Goal: Find contact information: Find contact information

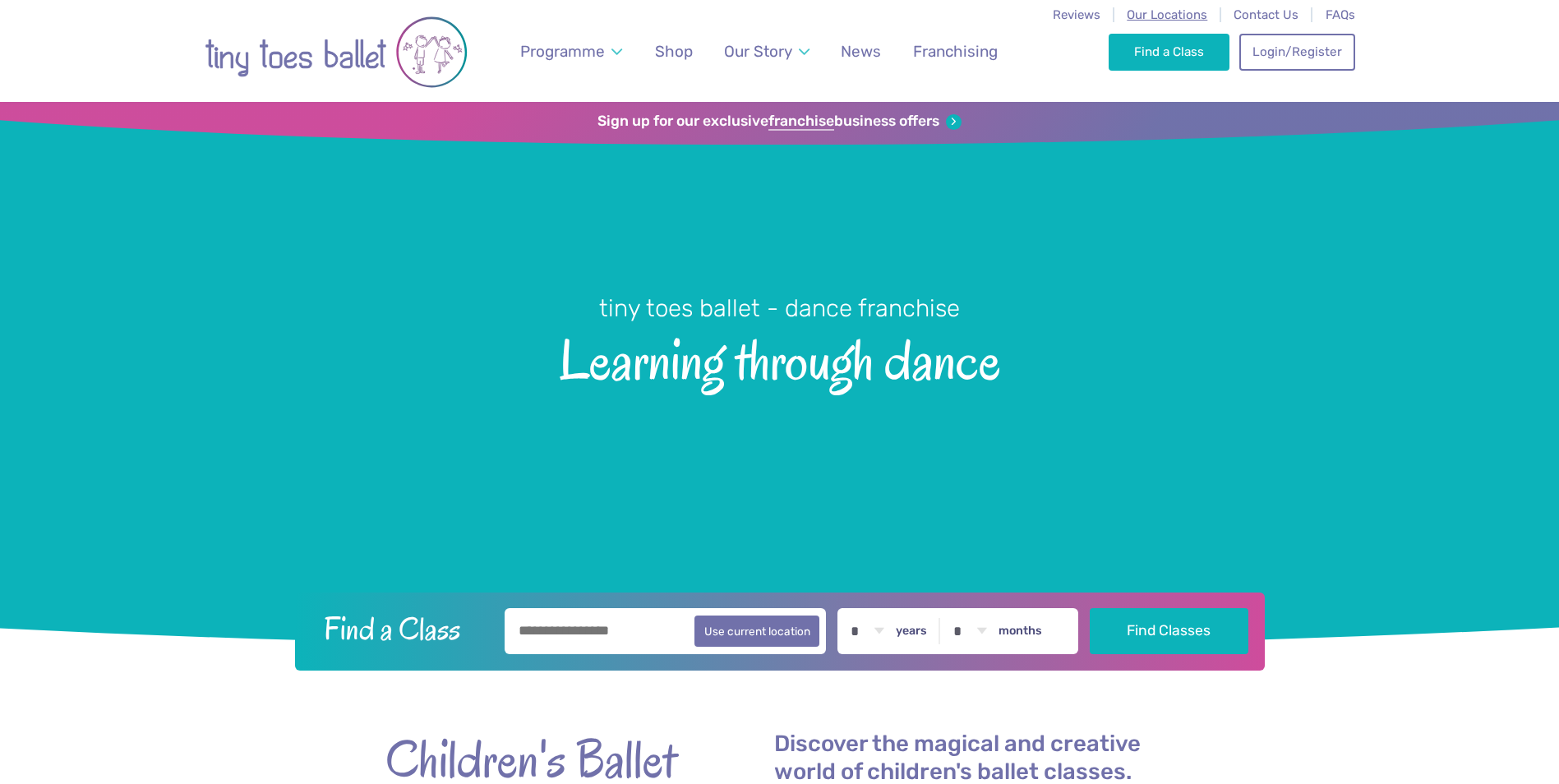
click at [1153, 17] on span "Our Locations" at bounding box center [1167, 14] width 80 height 15
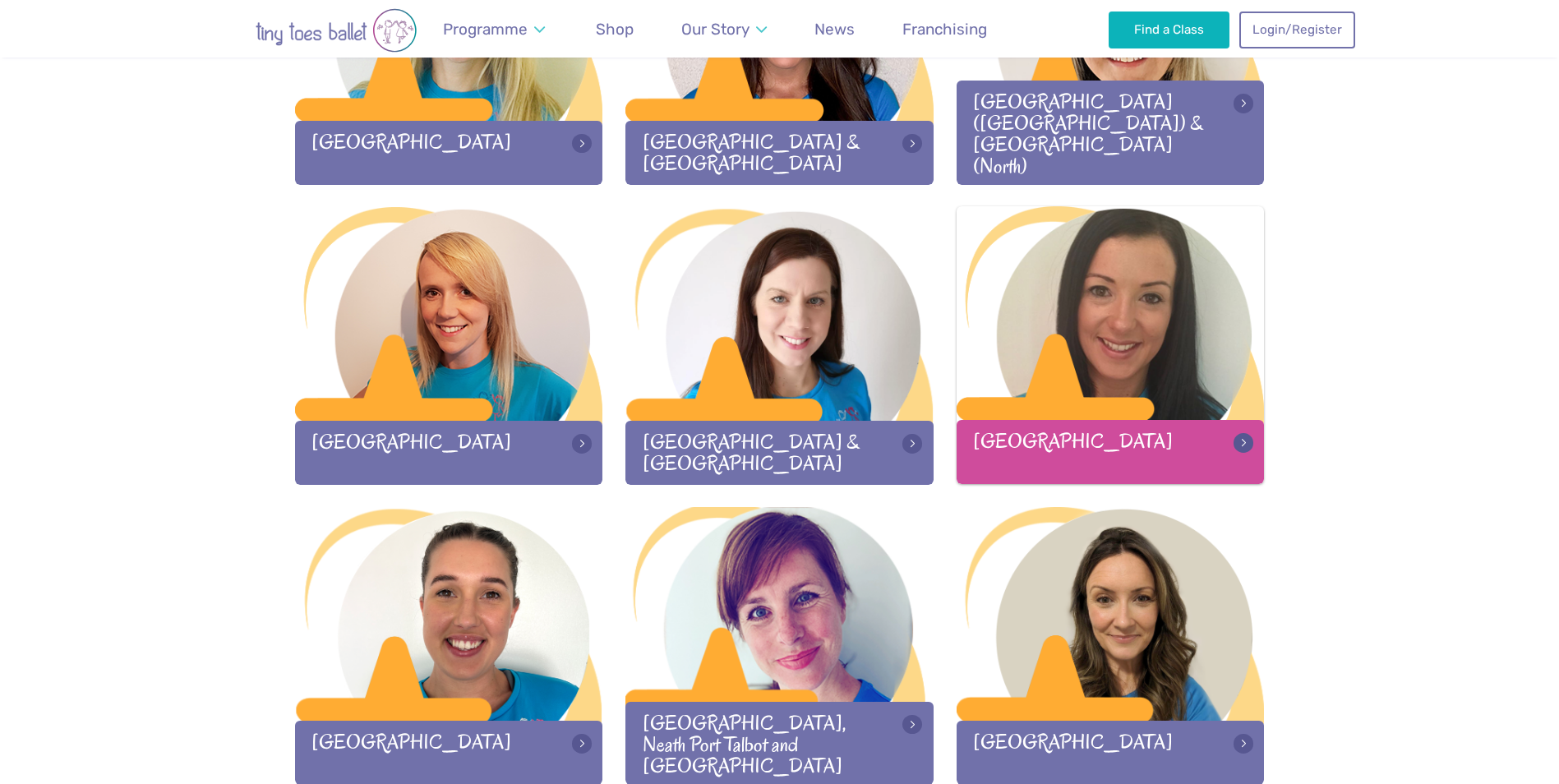
scroll to position [1889, 0]
click at [1127, 326] on div at bounding box center [1110, 315] width 308 height 217
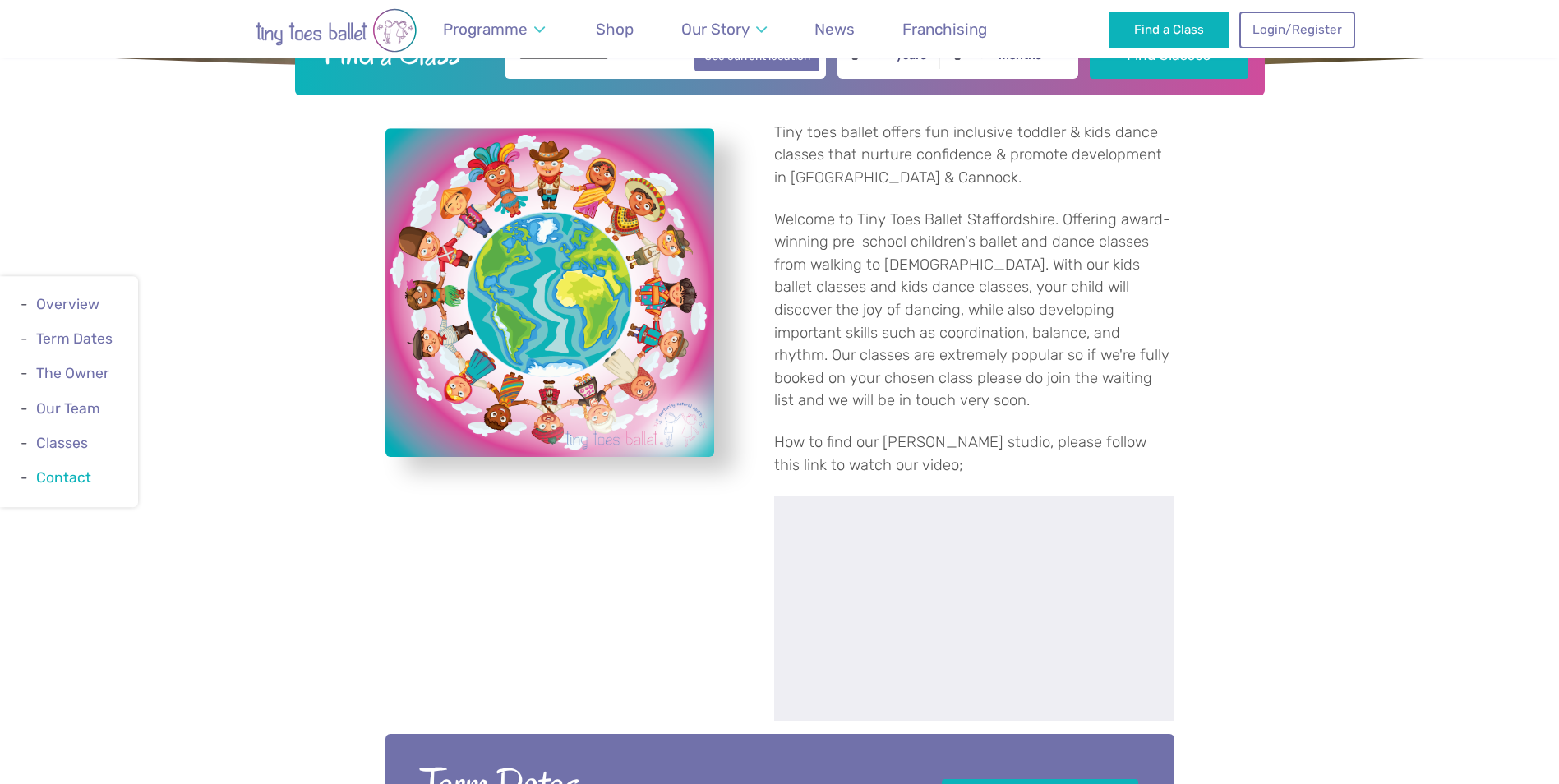
click at [81, 480] on link "Contact" at bounding box center [64, 477] width 55 height 17
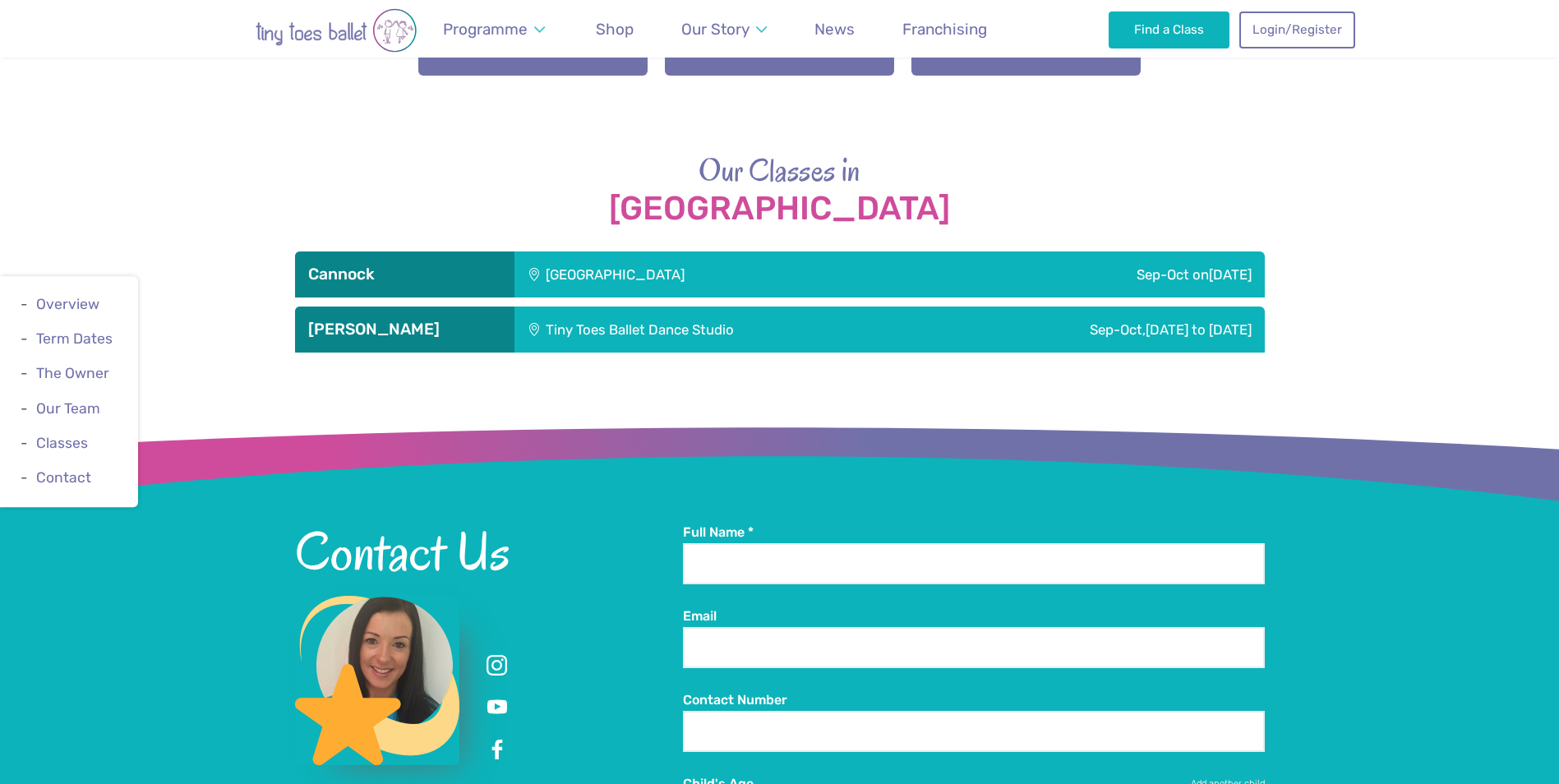
scroll to position [2863, 0]
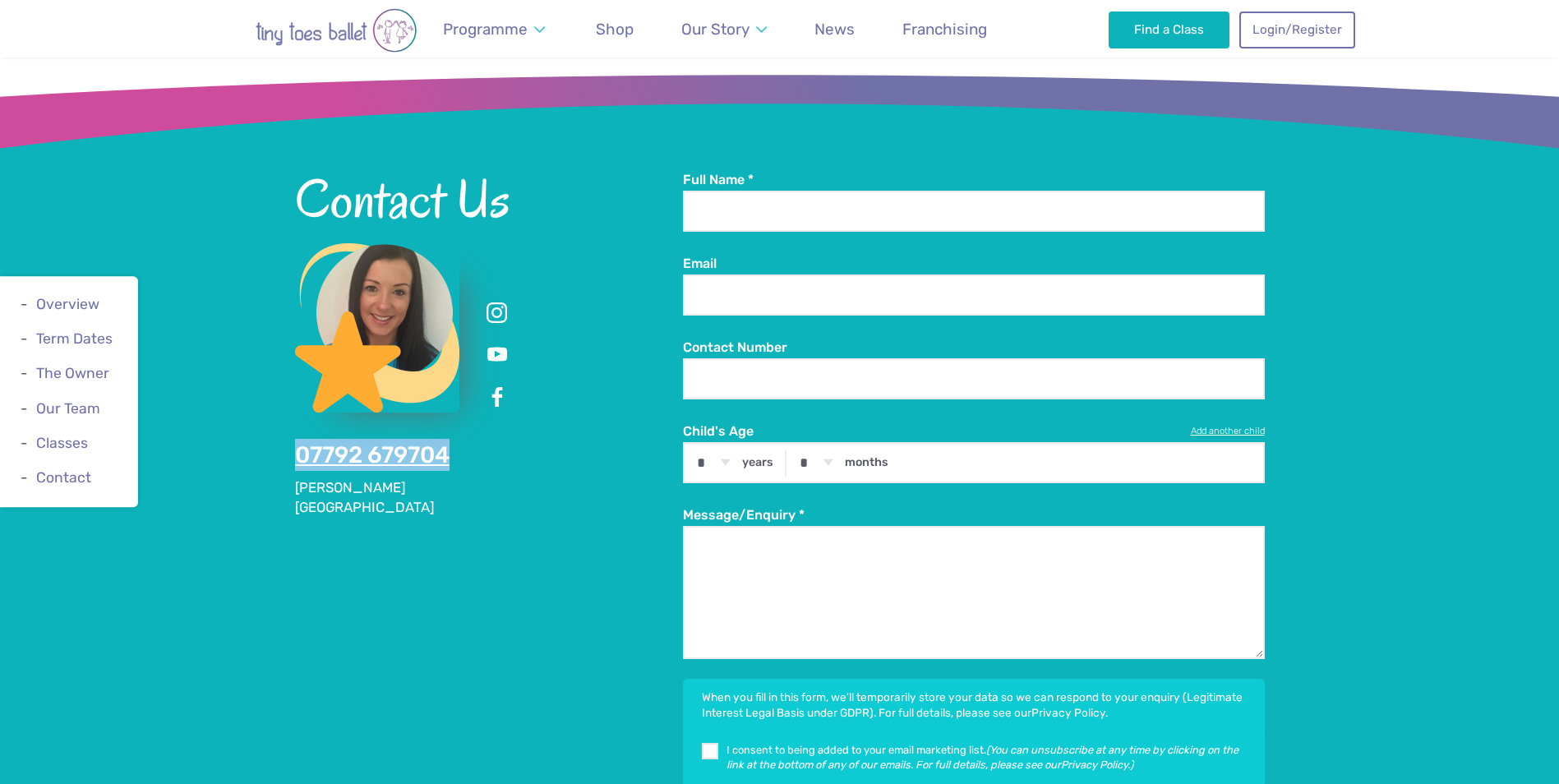
drag, startPoint x: 462, startPoint y: 452, endPoint x: 299, endPoint y: 459, distance: 163.2
click at [299, 459] on div "Contact Us 07792 679704 Stafford Staffordshire" at bounding box center [489, 343] width 388 height 345
copy link "07792 679704"
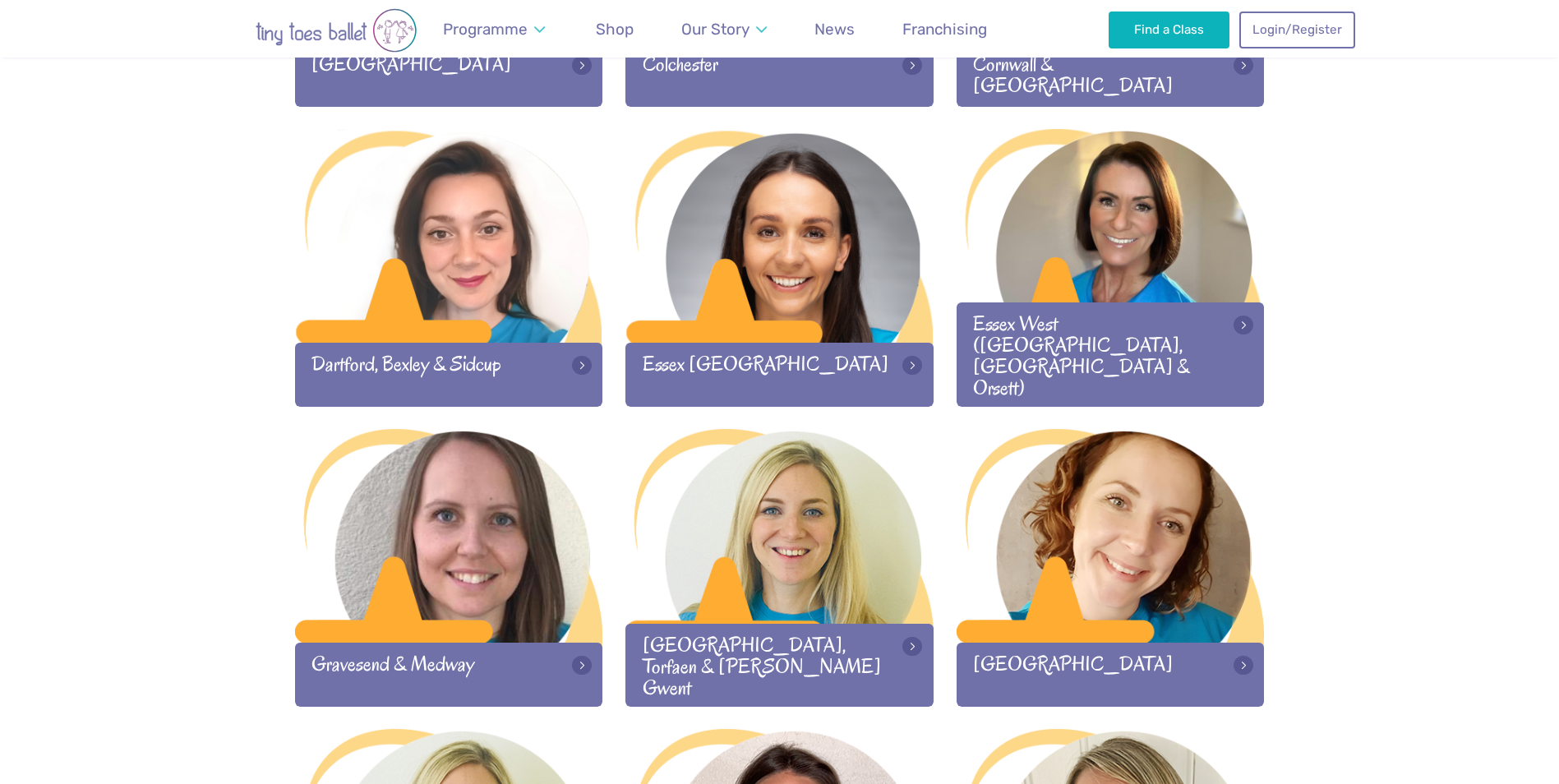
scroll to position [904, 0]
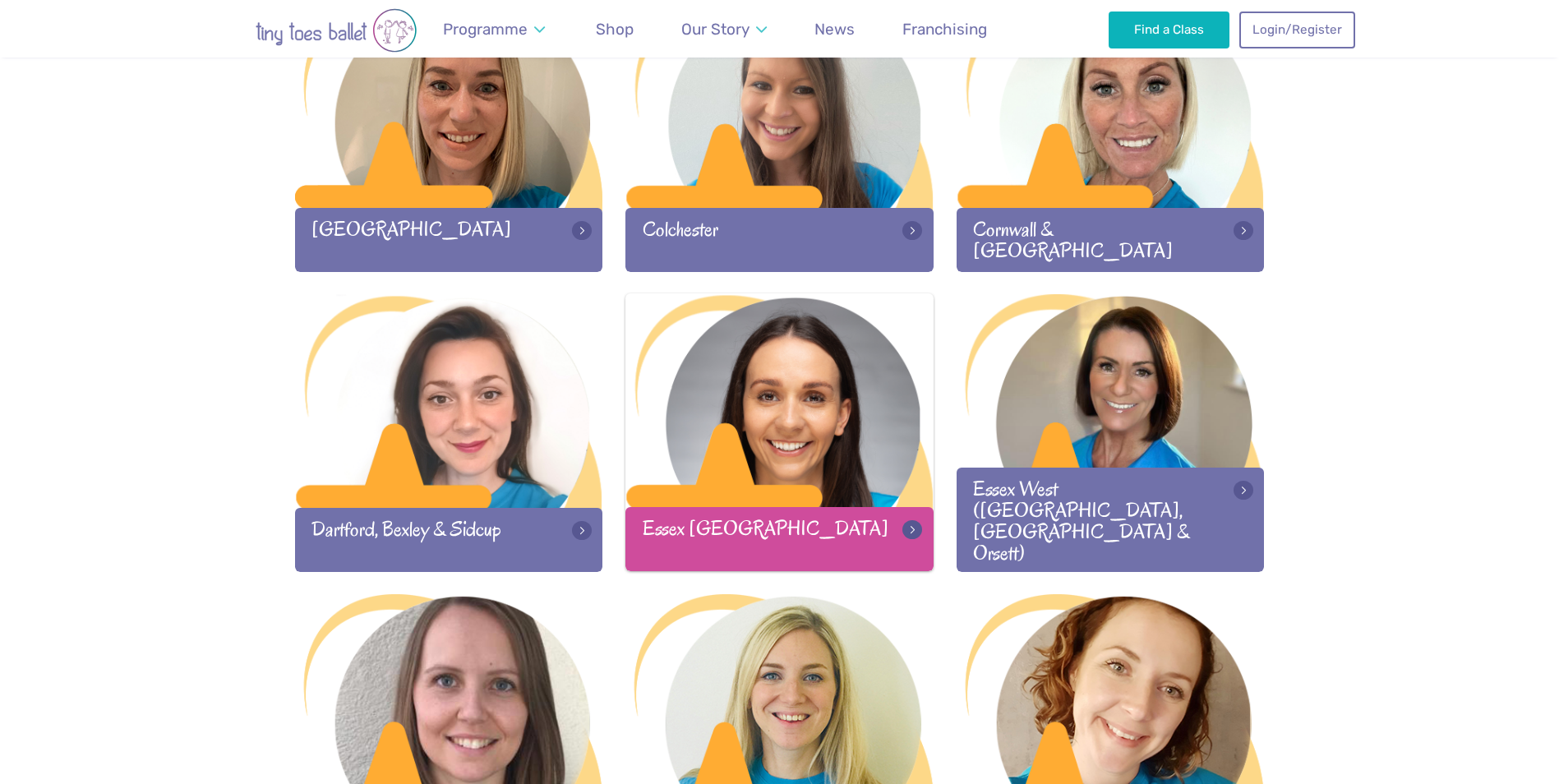
click at [749, 388] on div at bounding box center [779, 401] width 308 height 217
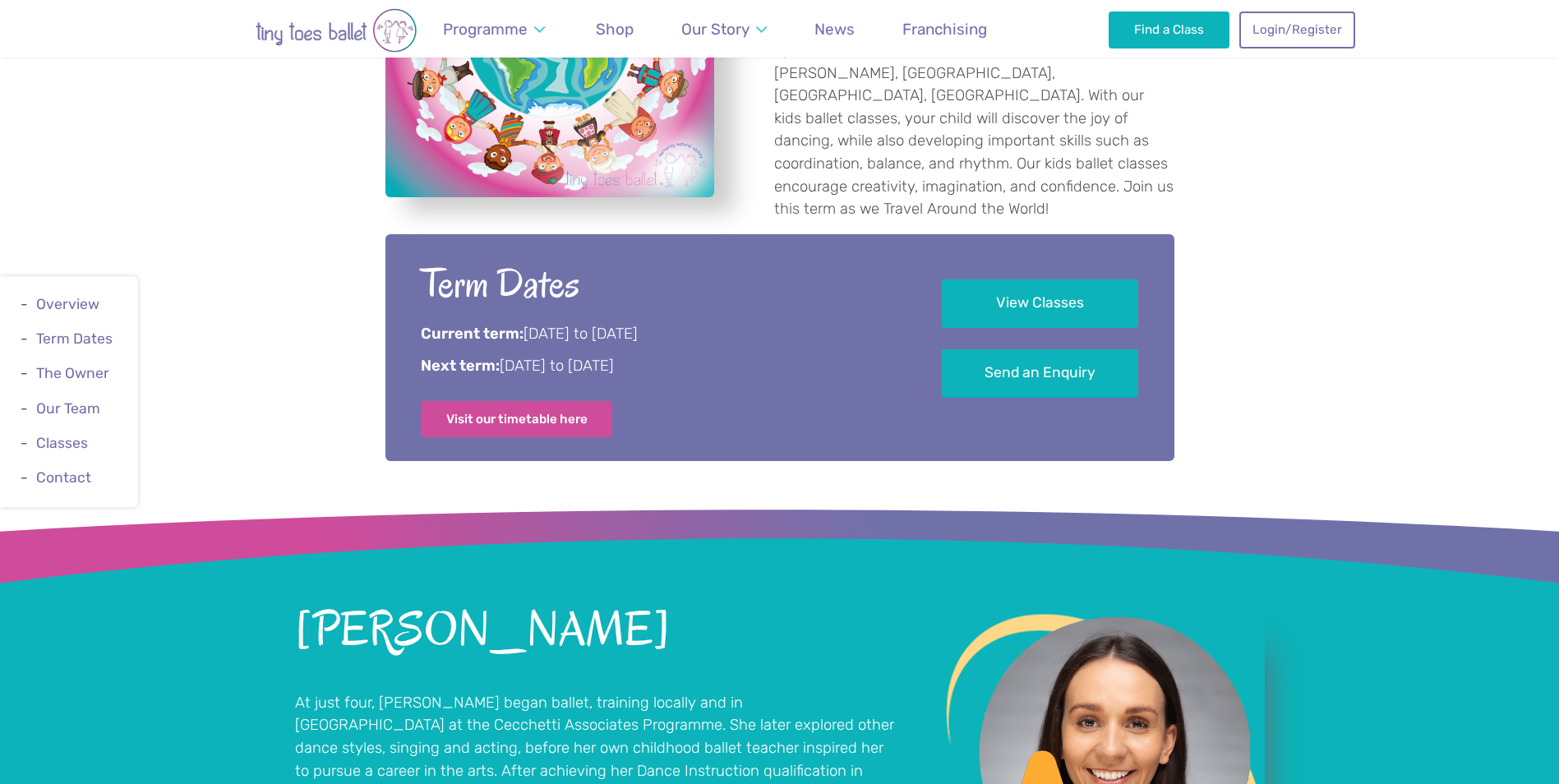
scroll to position [904, 0]
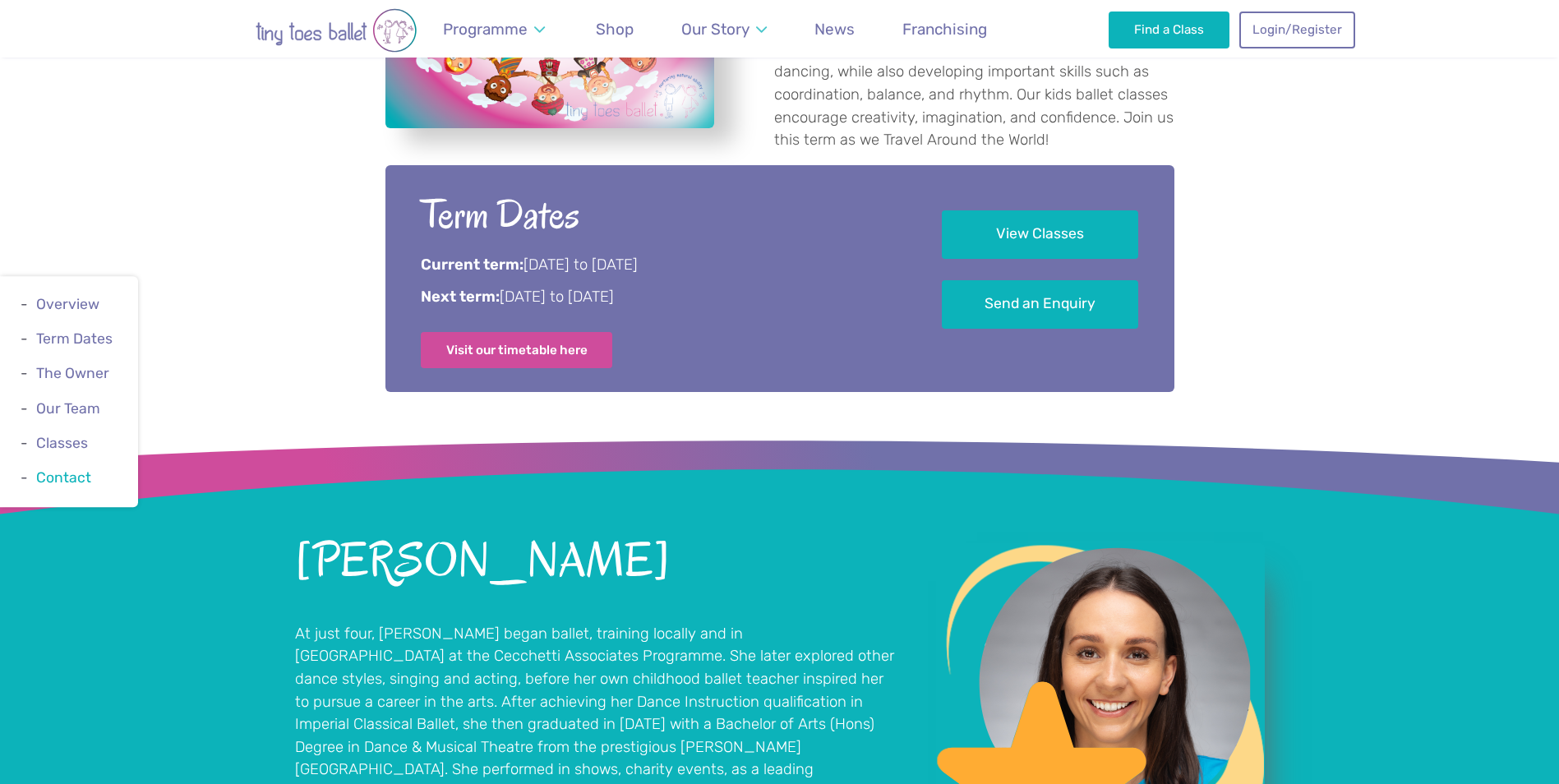
click at [58, 480] on link "Contact" at bounding box center [64, 477] width 55 height 17
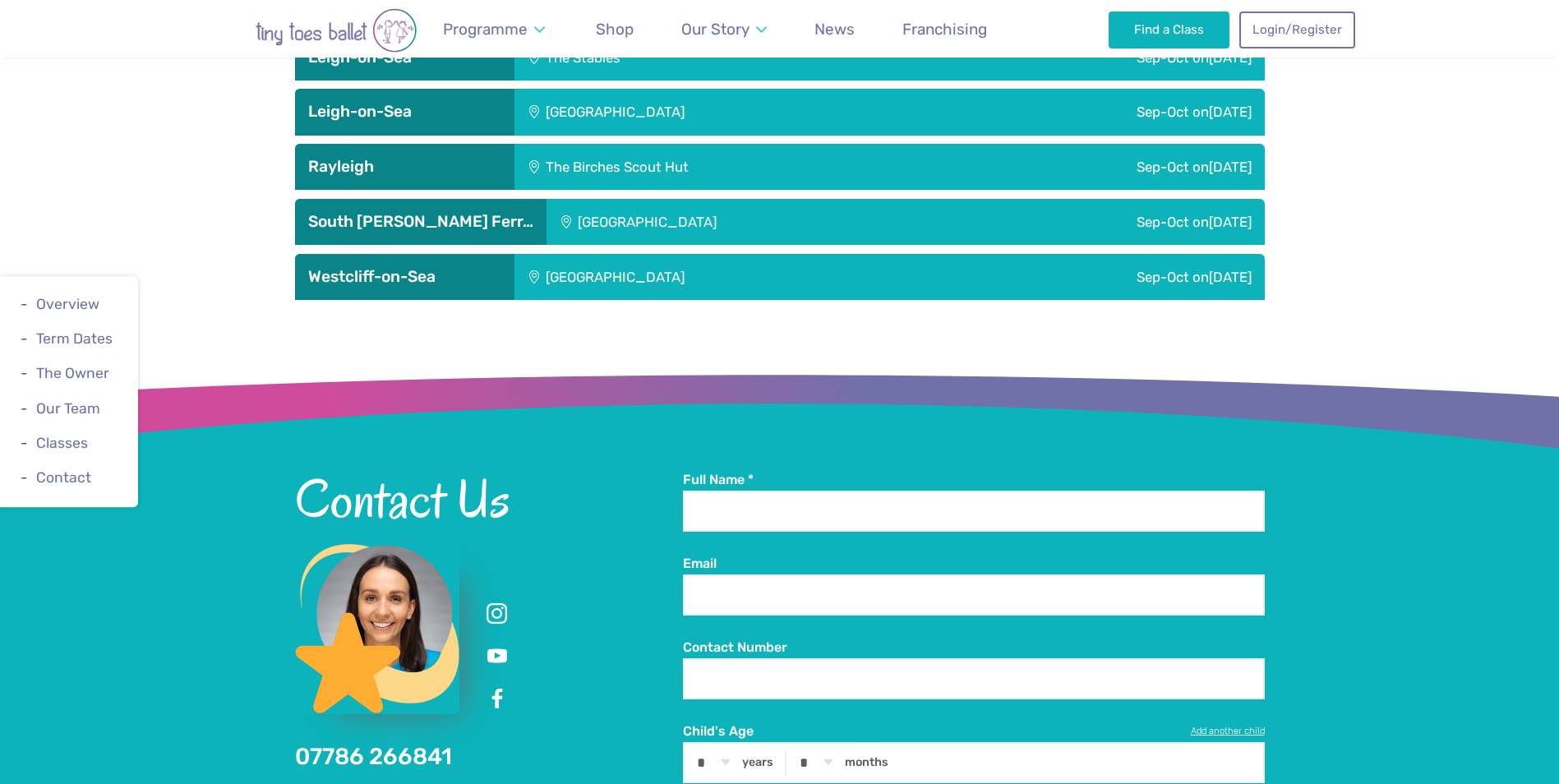
scroll to position [3266, 0]
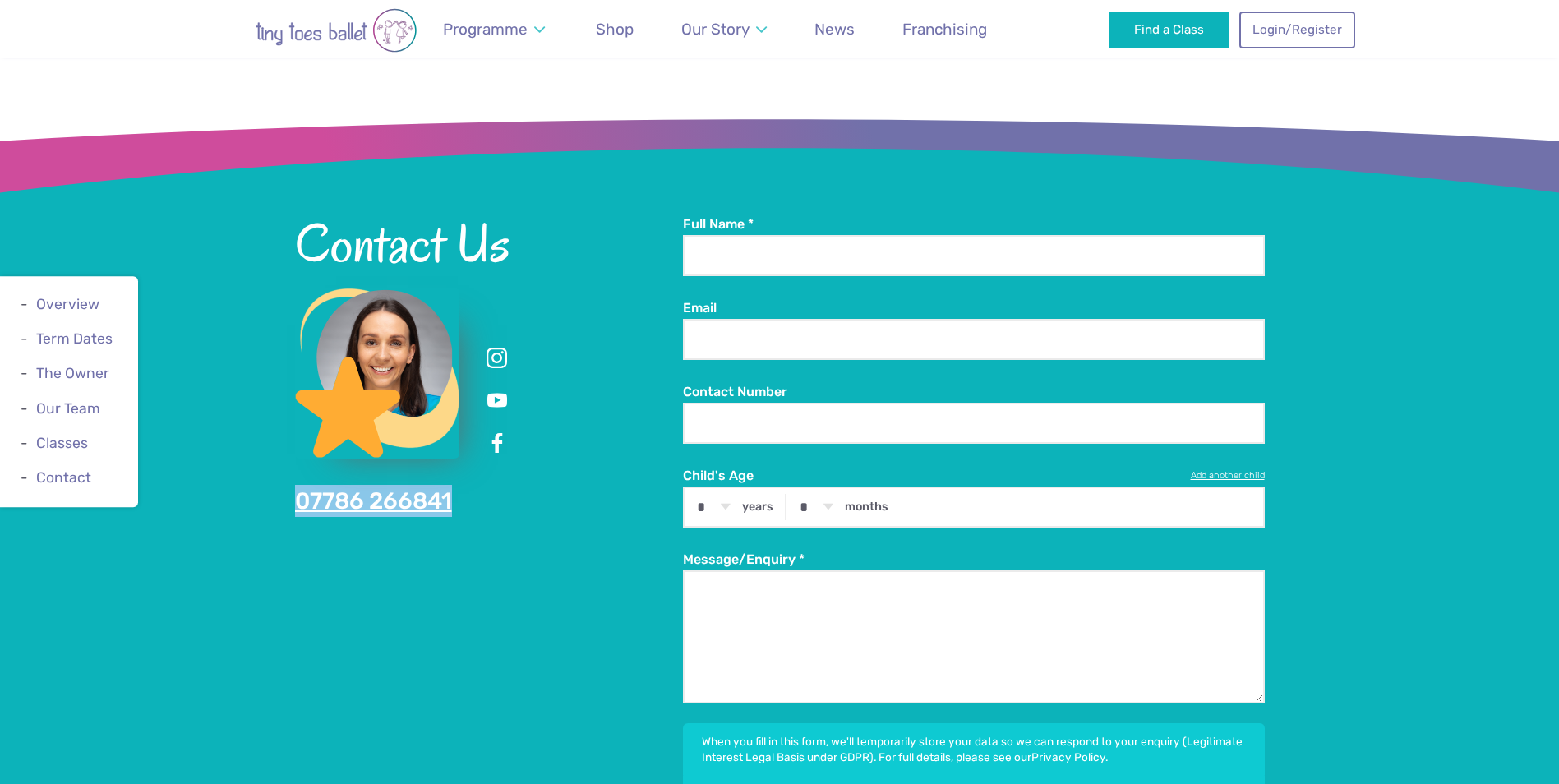
drag, startPoint x: 474, startPoint y: 459, endPoint x: 299, endPoint y: 455, distance: 175.0
click at [299, 455] on div "Contact Us 07786 266841" at bounding box center [489, 365] width 388 height 302
copy link "07786 266841"
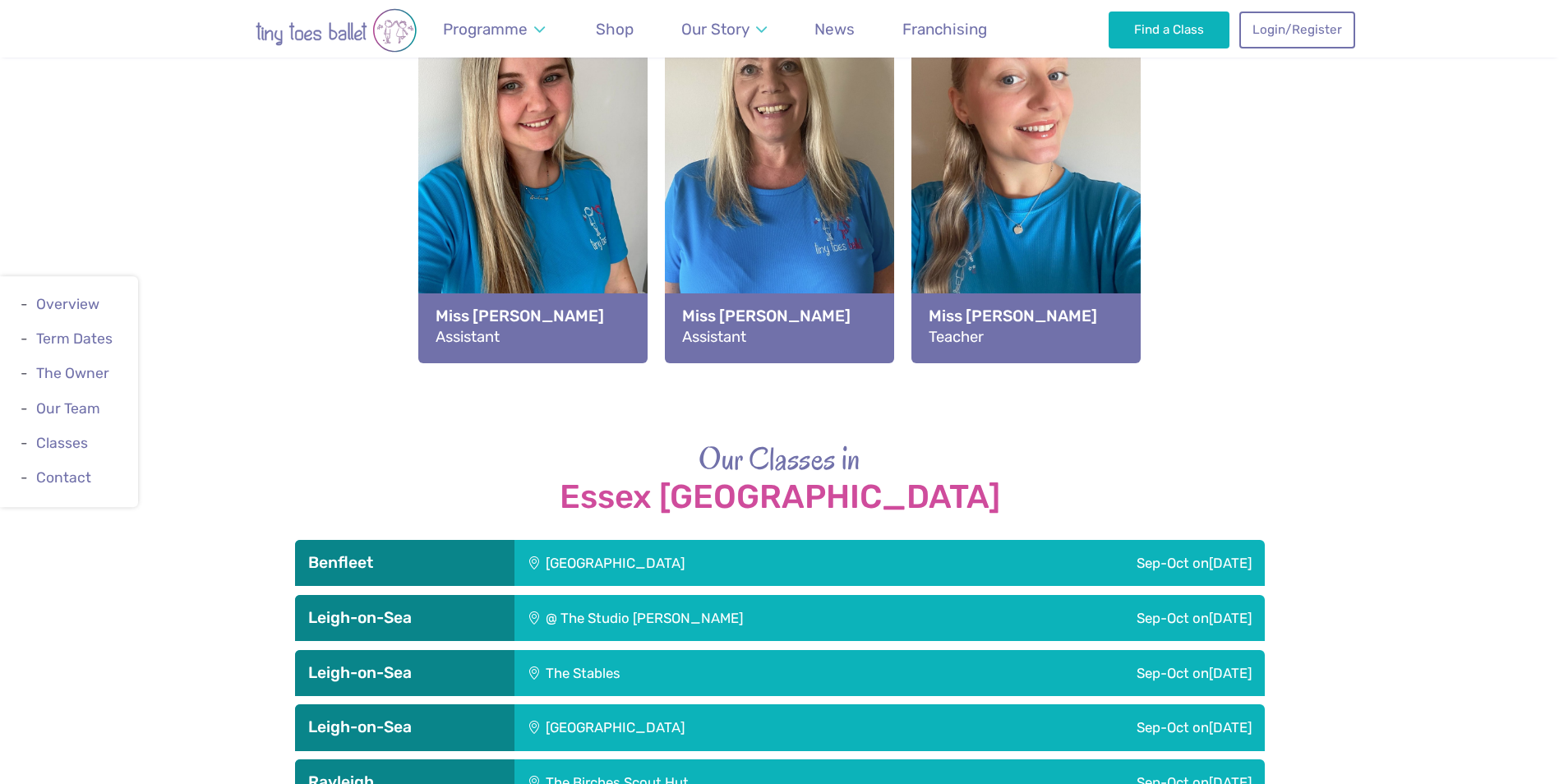
scroll to position [2115, 0]
